Goal: Task Accomplishment & Management: Complete application form

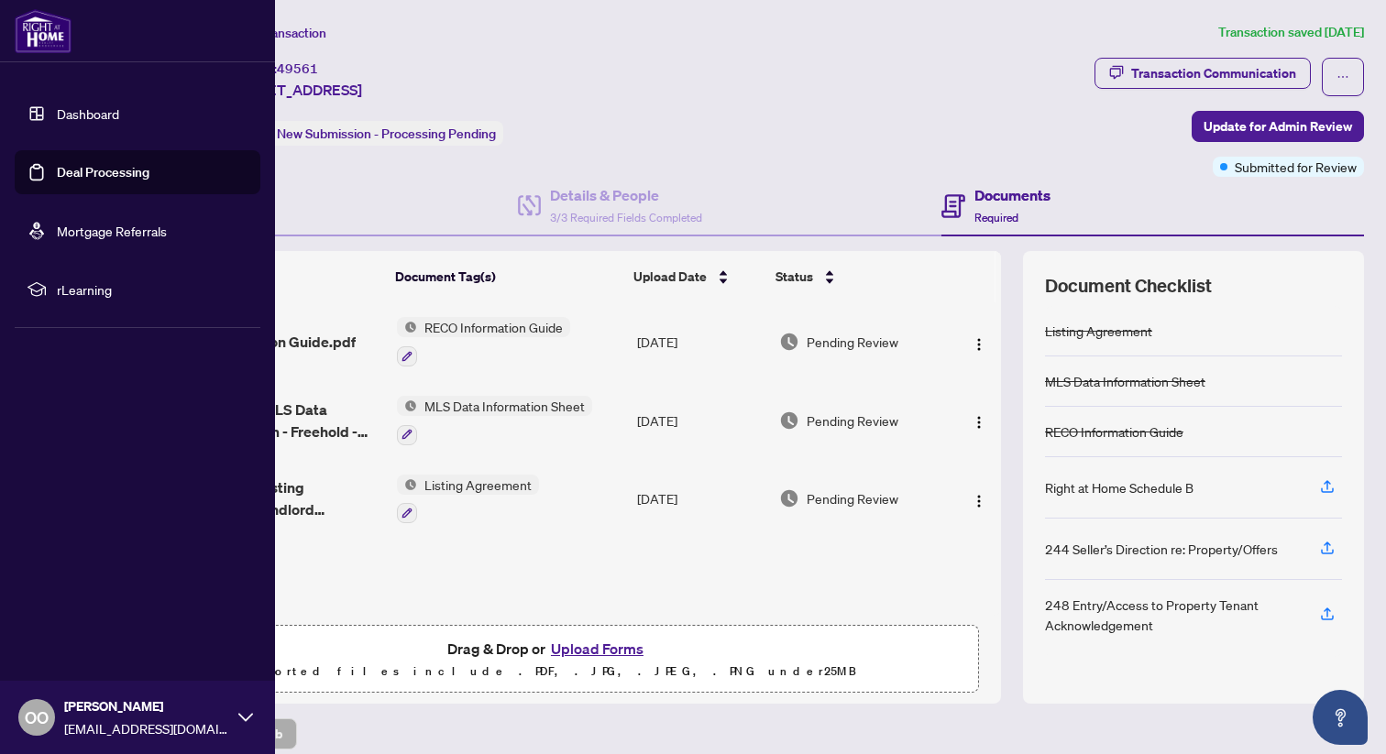
click at [70, 174] on link "Deal Processing" at bounding box center [103, 172] width 93 height 16
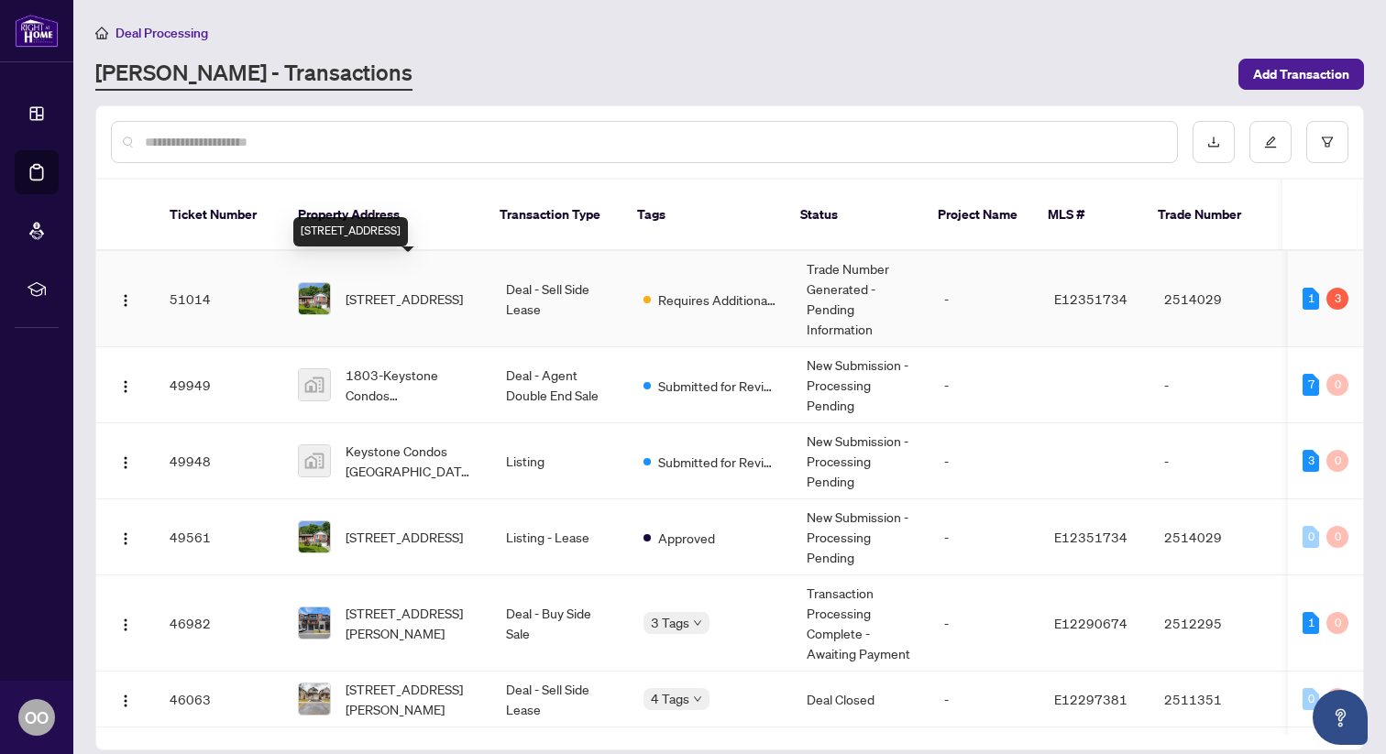
click at [444, 289] on span "[STREET_ADDRESS]" at bounding box center [404, 299] width 117 height 20
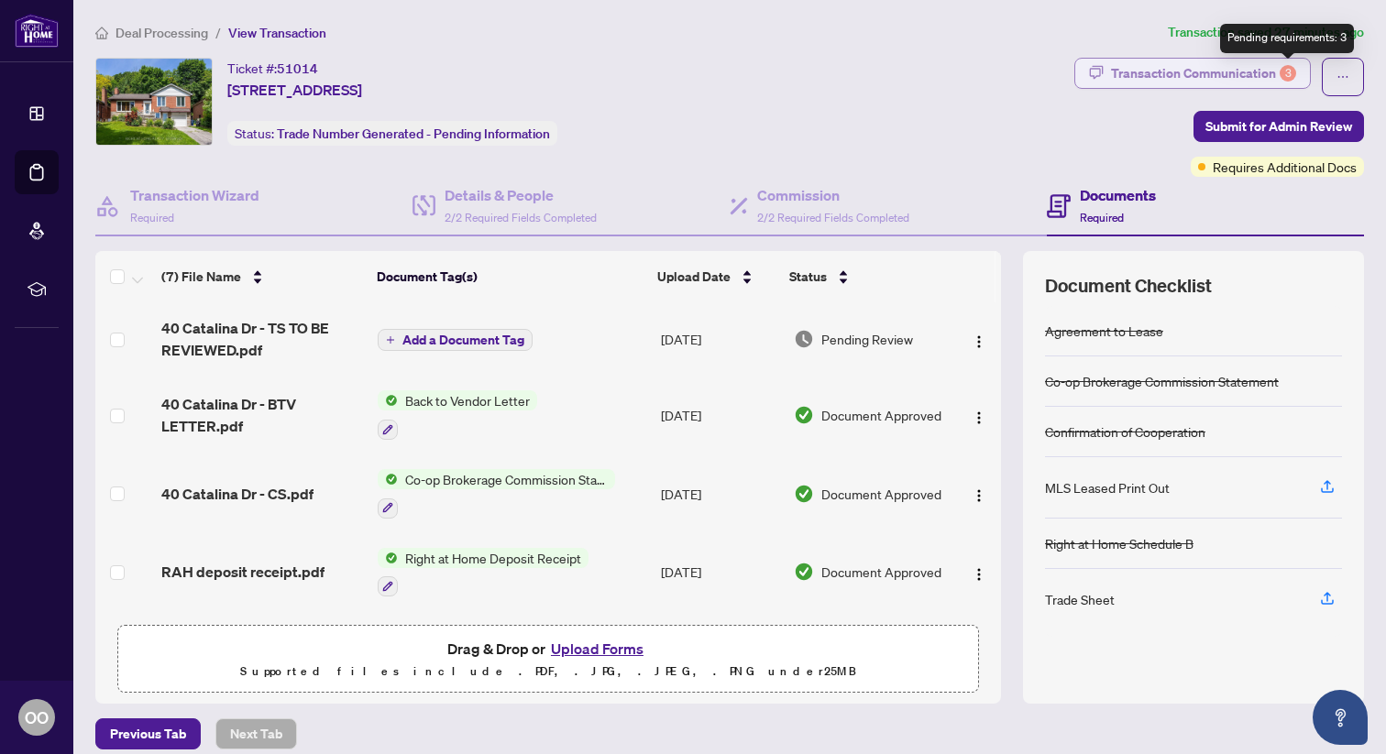
click at [1293, 70] on div "3" at bounding box center [1287, 73] width 16 height 16
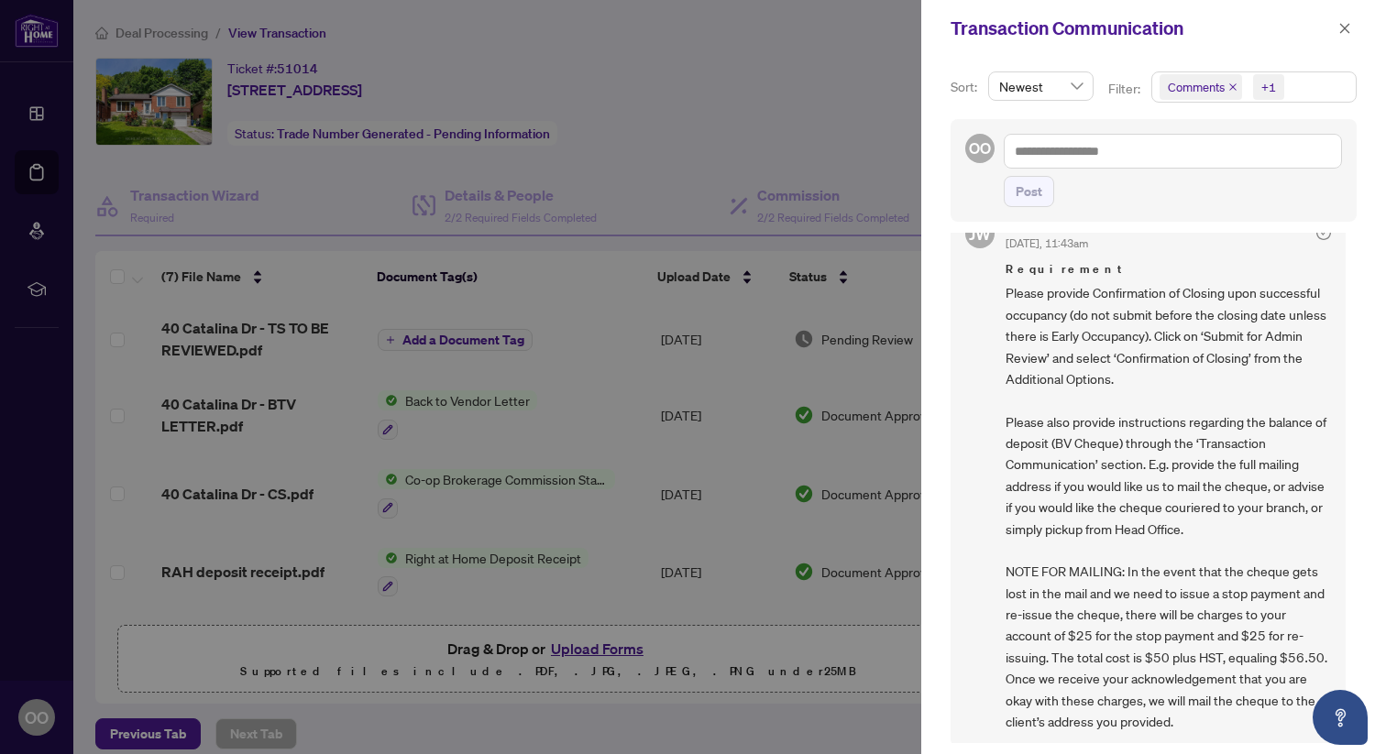
scroll to position [43, 0]
click at [1354, 27] on button "button" at bounding box center [1345, 28] width 24 height 22
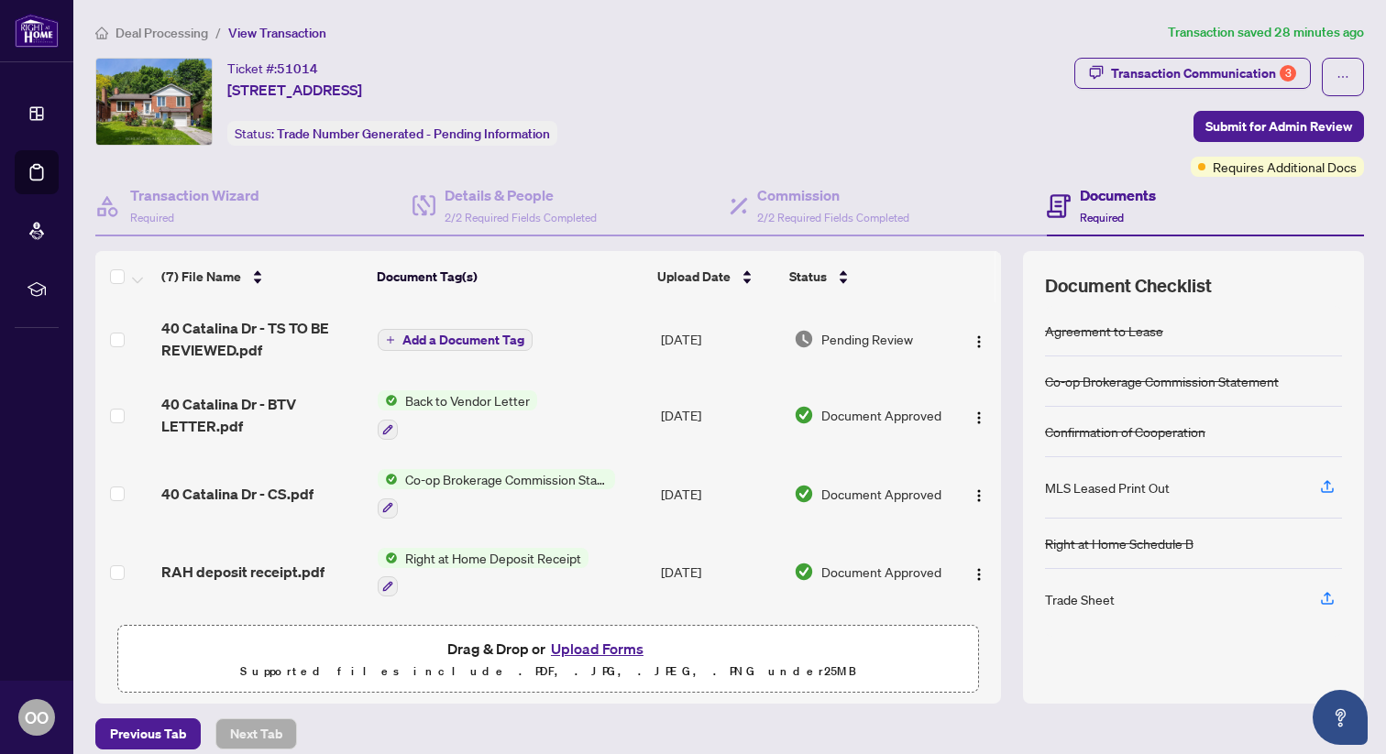
click at [434, 400] on span "Back to Vendor Letter" at bounding box center [467, 400] width 139 height 20
click at [450, 486] on span "Back to Vendor Letter" at bounding box center [444, 489] width 139 height 20
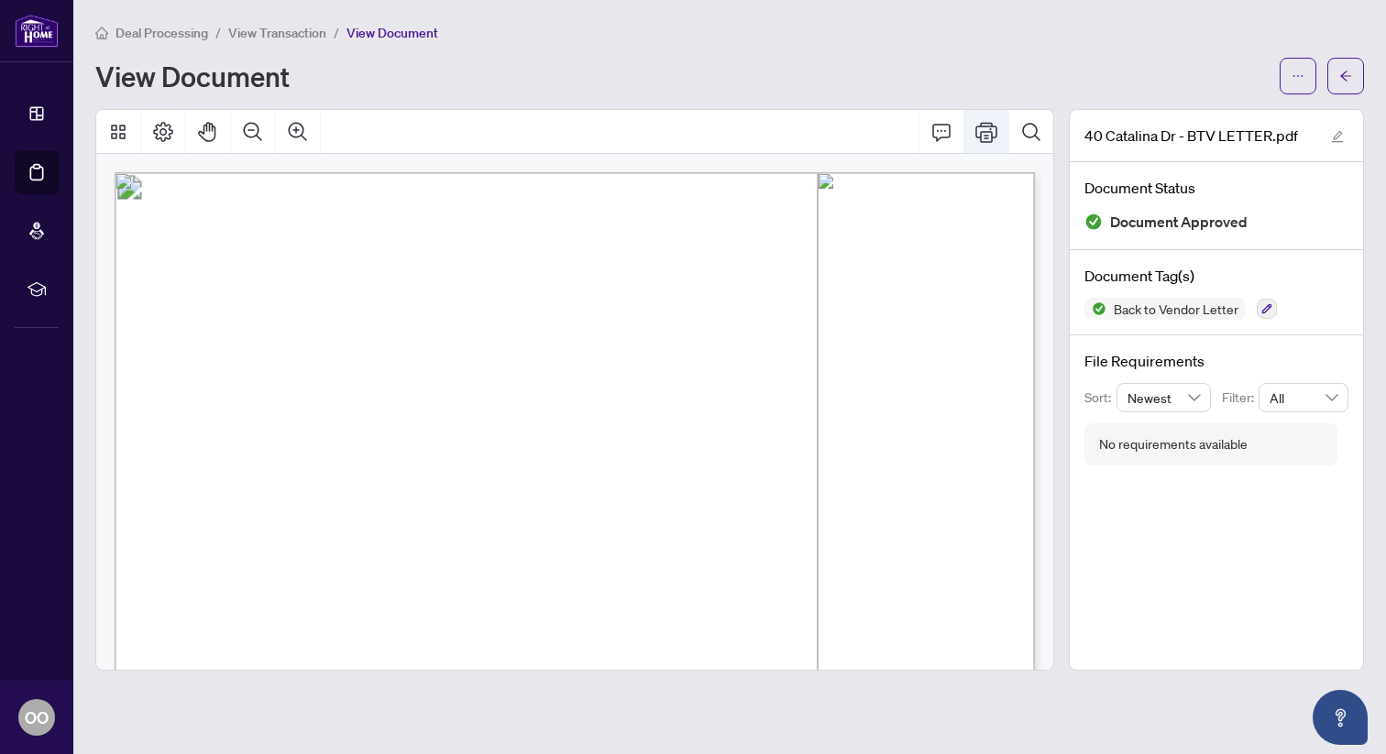
click at [993, 138] on icon "Print" at bounding box center [986, 132] width 22 height 22
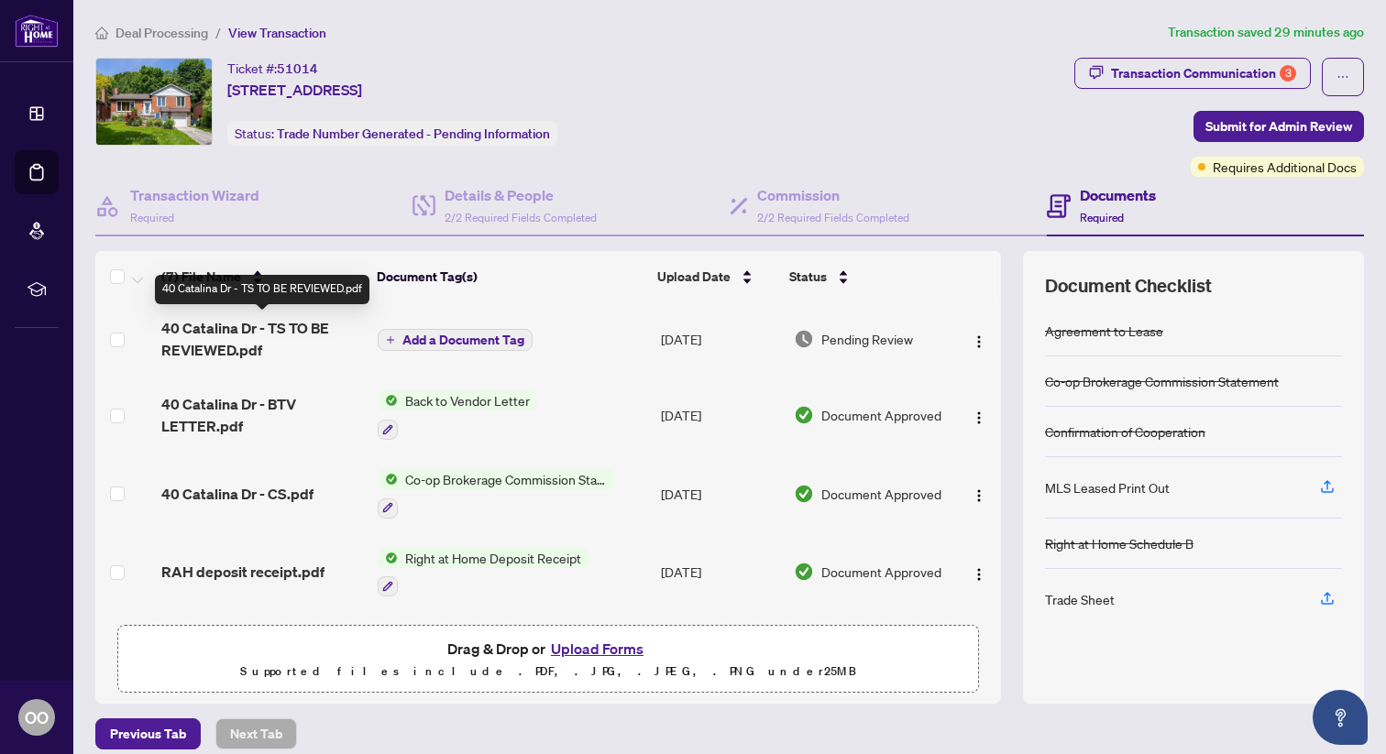
click at [255, 327] on span "40 Catalina Dr - TS TO BE REVIEWED.pdf" at bounding box center [262, 339] width 202 height 44
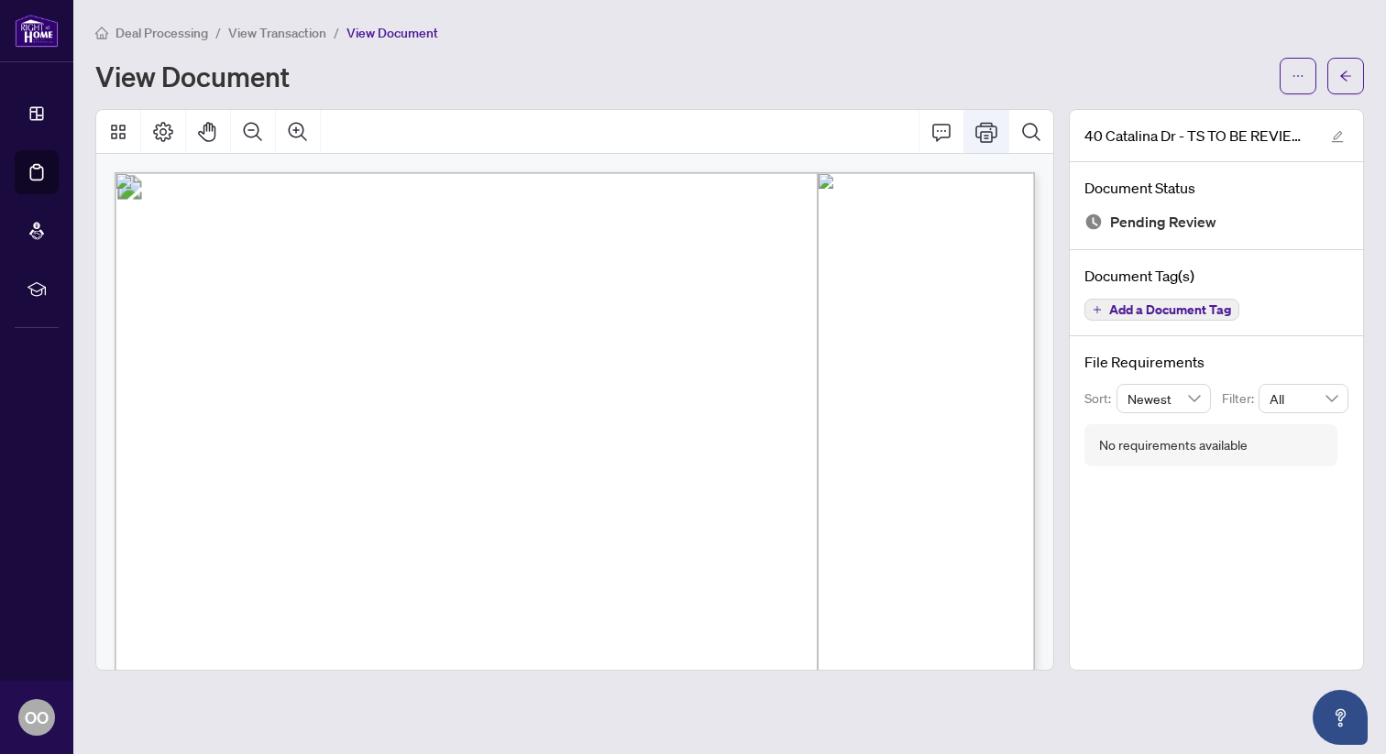
click at [982, 126] on icon "Print" at bounding box center [986, 132] width 22 height 22
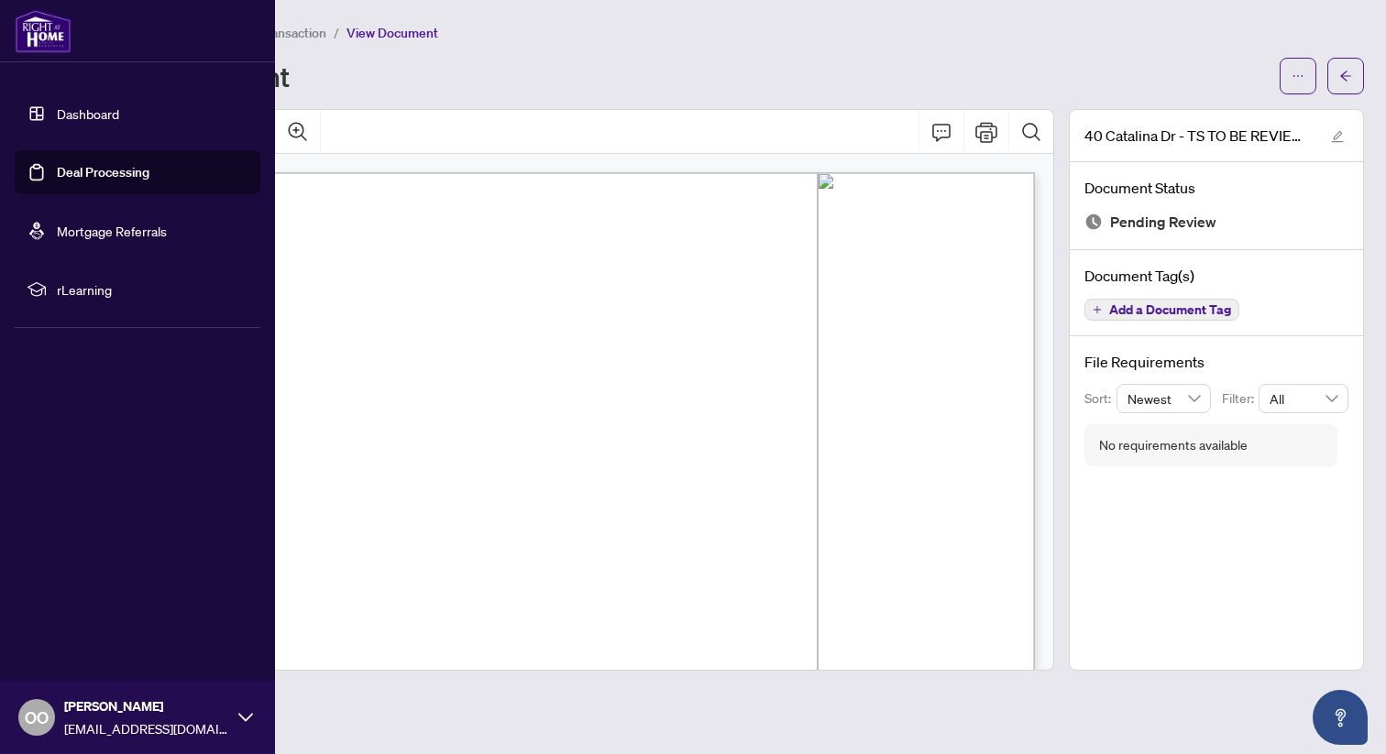
click at [57, 172] on link "Deal Processing" at bounding box center [103, 172] width 93 height 16
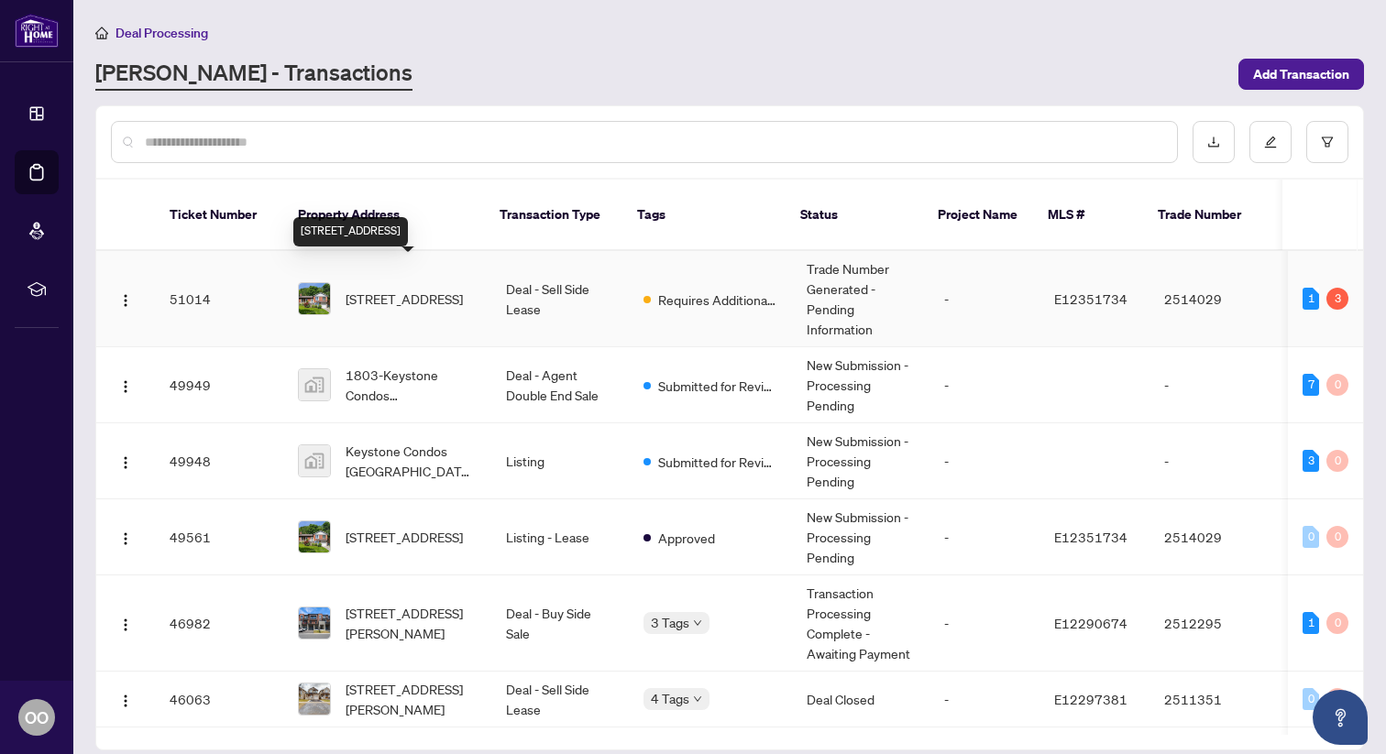
click at [403, 289] on span "[STREET_ADDRESS]" at bounding box center [404, 299] width 117 height 20
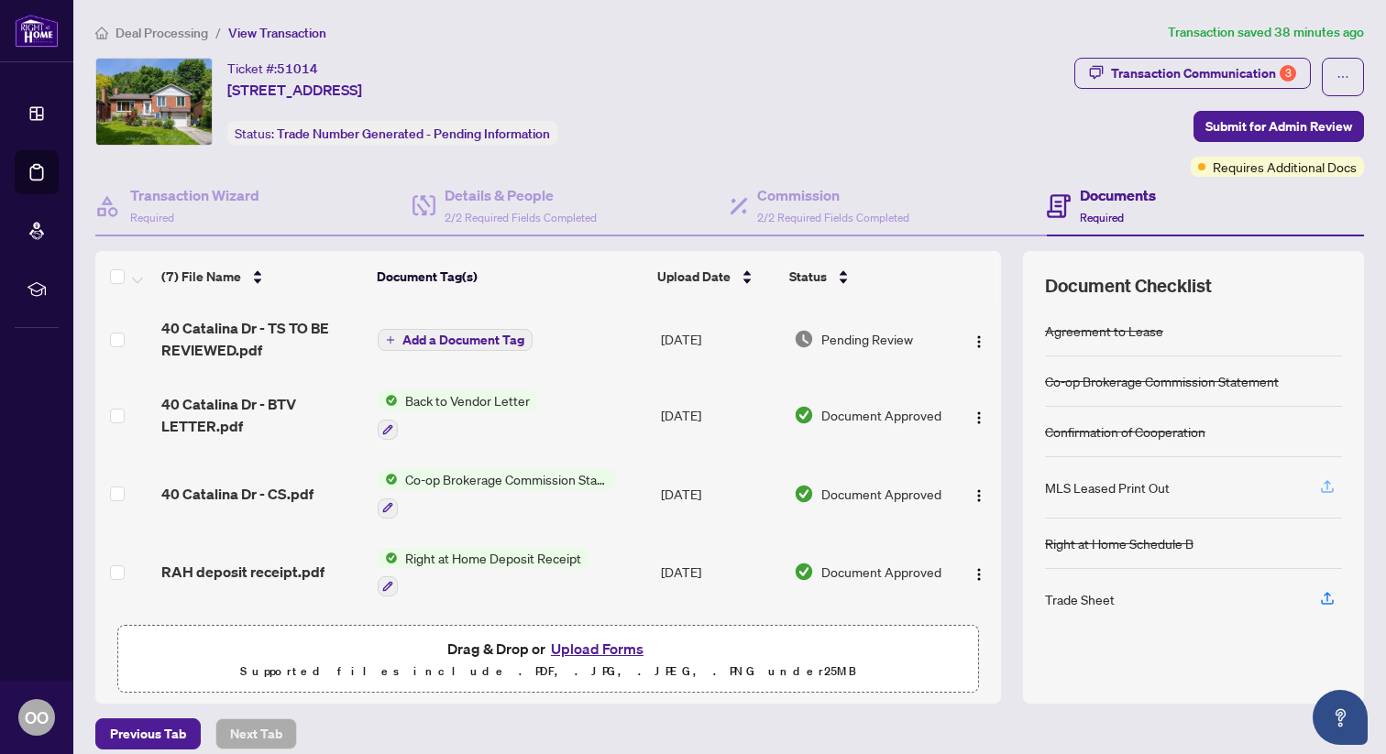
click at [1331, 489] on icon "button" at bounding box center [1327, 490] width 13 height 5
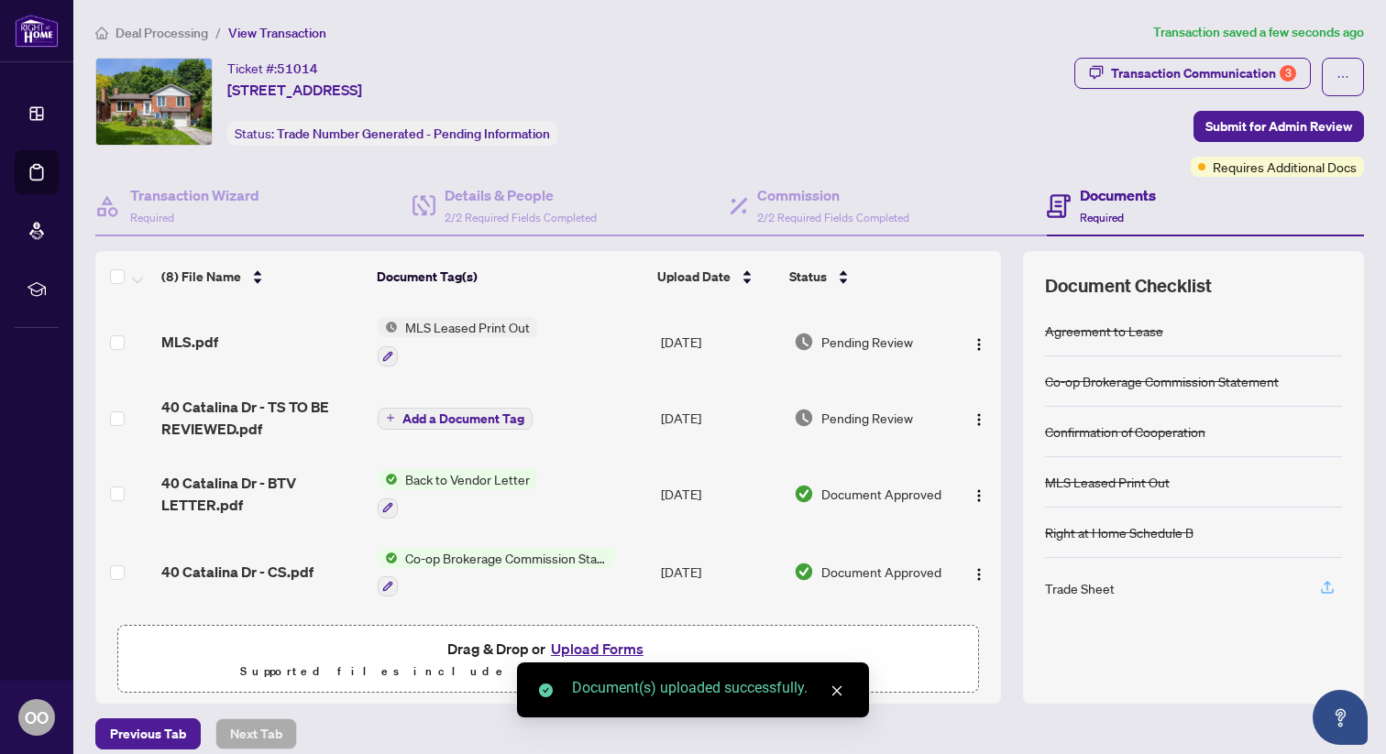
click at [1329, 584] on icon "button" at bounding box center [1327, 587] width 16 height 16
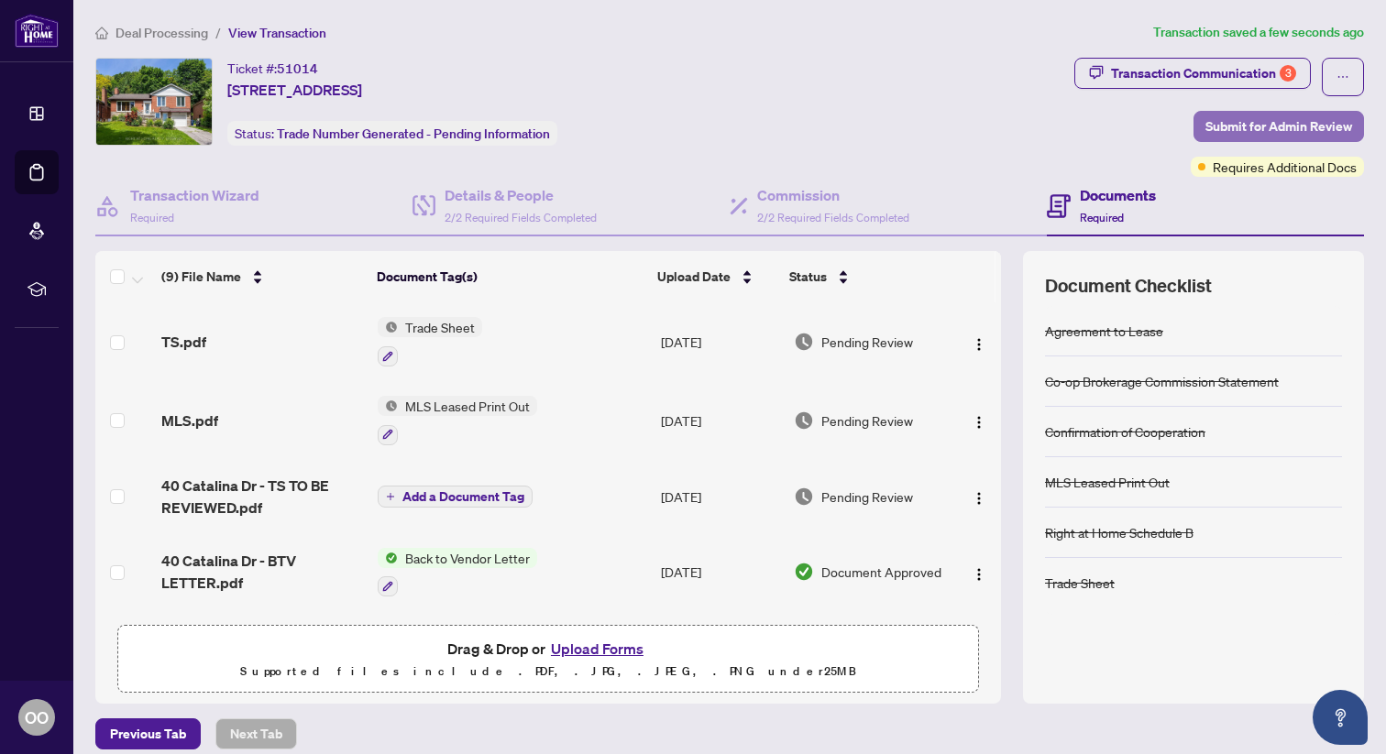
click at [1243, 131] on span "Submit for Admin Review" at bounding box center [1278, 126] width 147 height 29
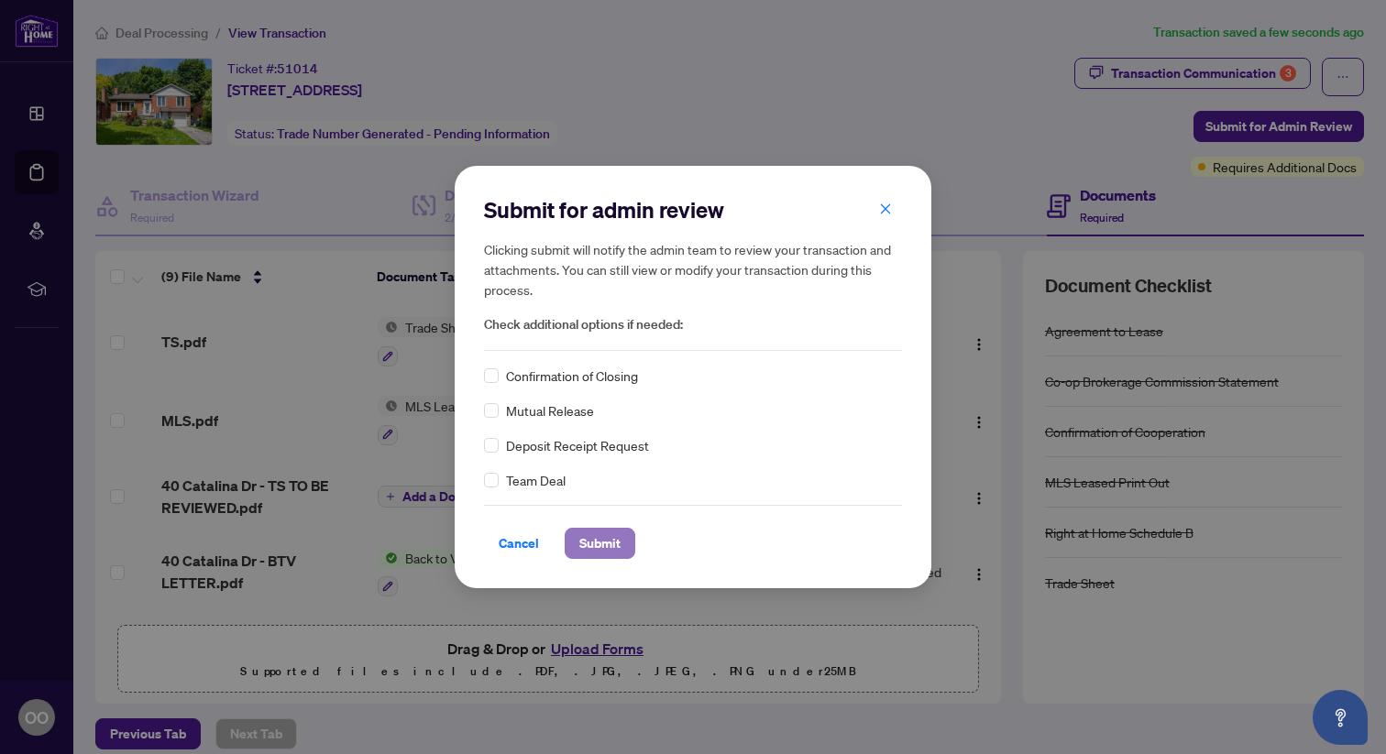
click at [608, 558] on button "Submit" at bounding box center [600, 543] width 71 height 31
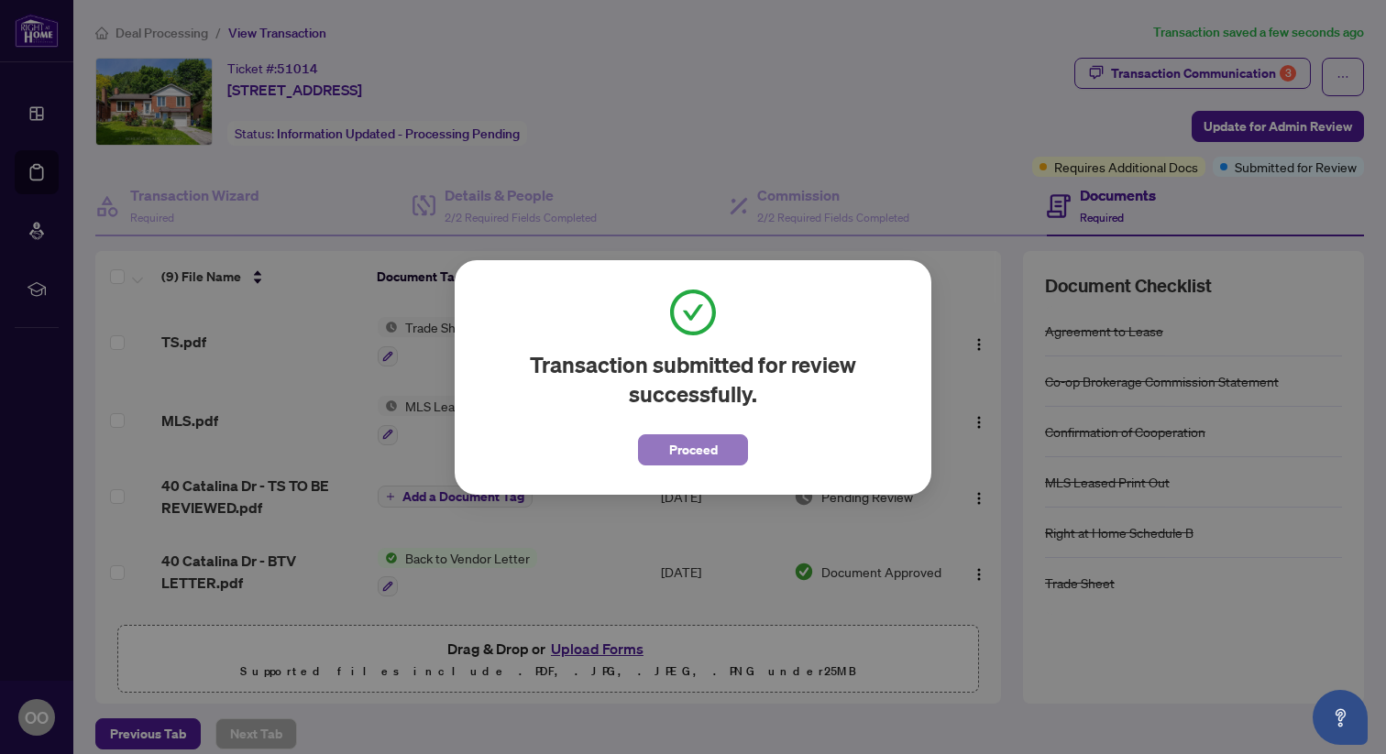
click at [656, 449] on button "Proceed" at bounding box center [693, 449] width 110 height 31
